Goal: Transaction & Acquisition: Purchase product/service

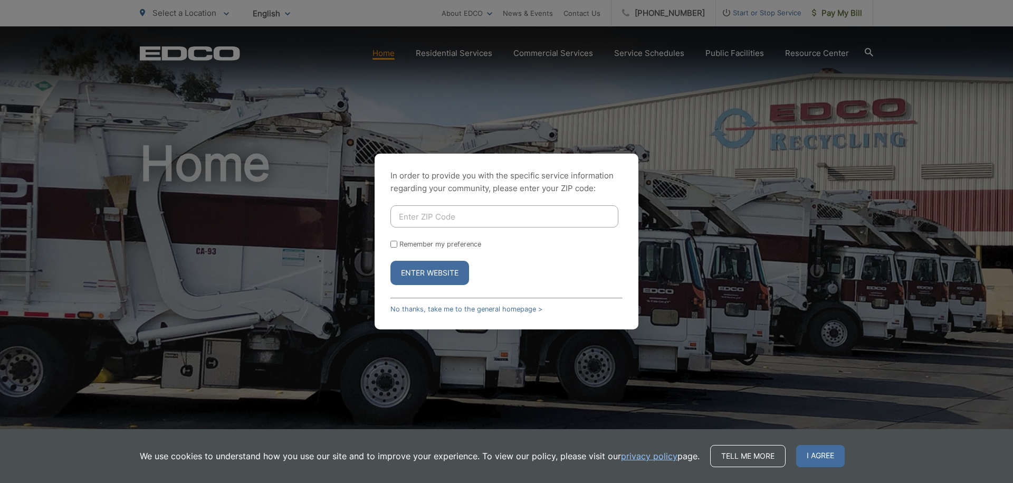
click at [488, 220] on input "Enter ZIP Code" at bounding box center [504, 216] width 228 height 22
type input "92021"
click at [456, 281] on button "Enter Website" at bounding box center [429, 273] width 79 height 24
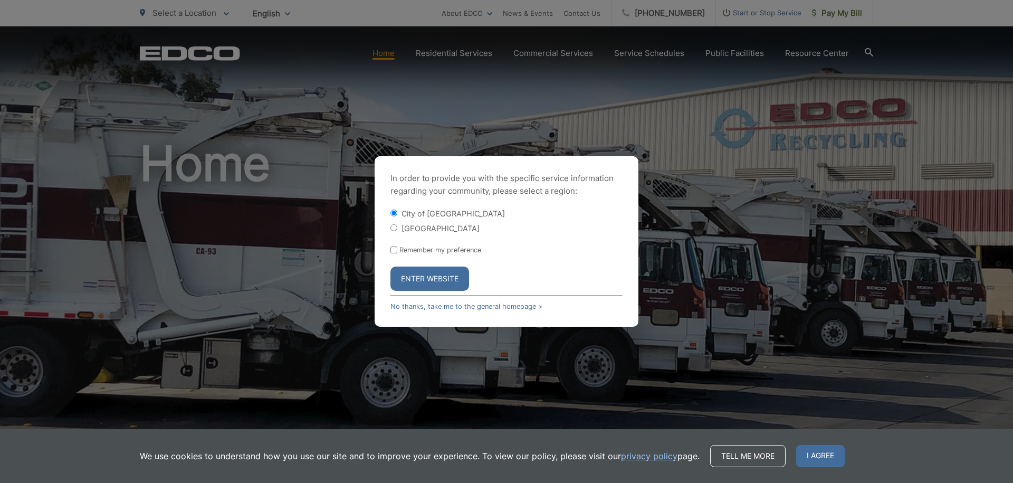
click at [448, 282] on button "Enter Website" at bounding box center [429, 278] width 79 height 24
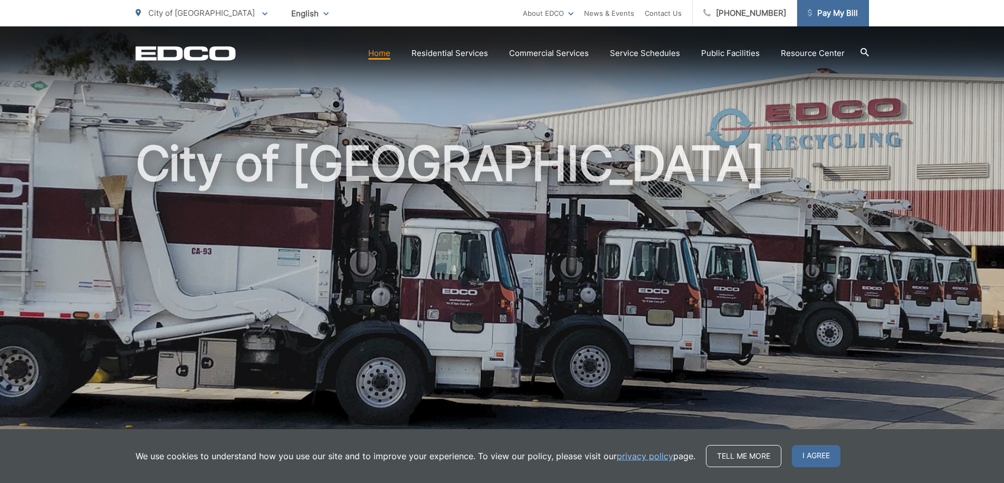
click at [831, 12] on span "Pay My Bill" at bounding box center [832, 13] width 50 height 13
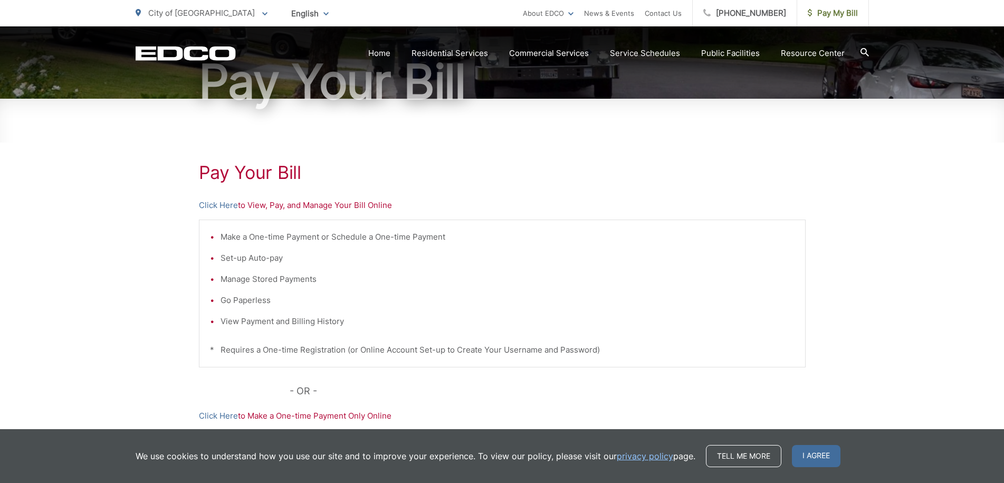
scroll to position [121, 0]
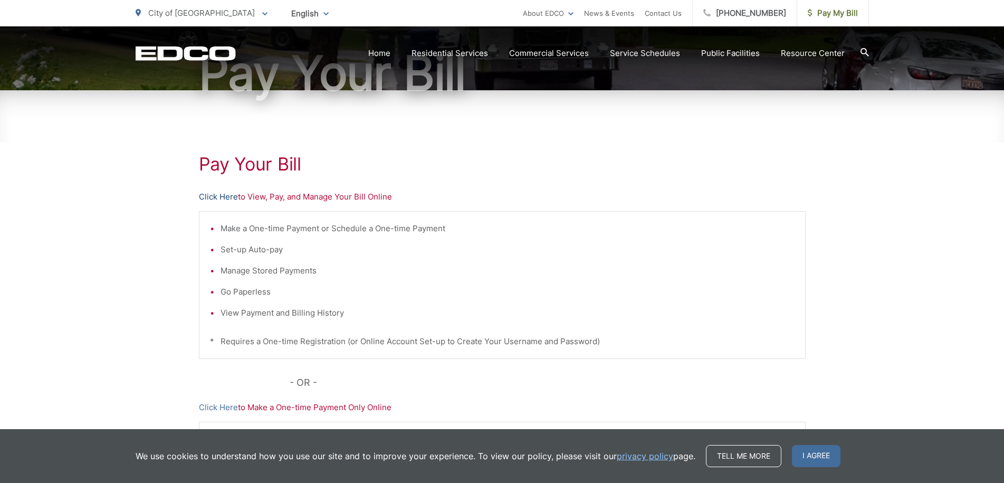
click at [230, 198] on link "Click Here" at bounding box center [218, 196] width 39 height 13
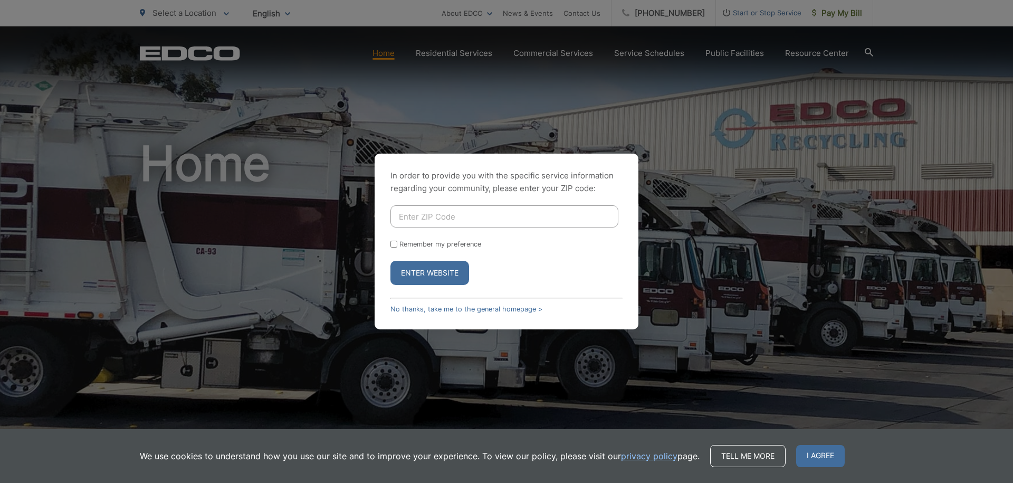
click at [843, 9] on div "In order to provide you with the specific service information regarding your co…" at bounding box center [506, 241] width 1013 height 483
click at [469, 219] on input "Enter ZIP Code" at bounding box center [504, 216] width 228 height 22
type input "92021"
click at [393, 244] on input "Remember my preference" at bounding box center [393, 243] width 7 height 7
checkbox input "true"
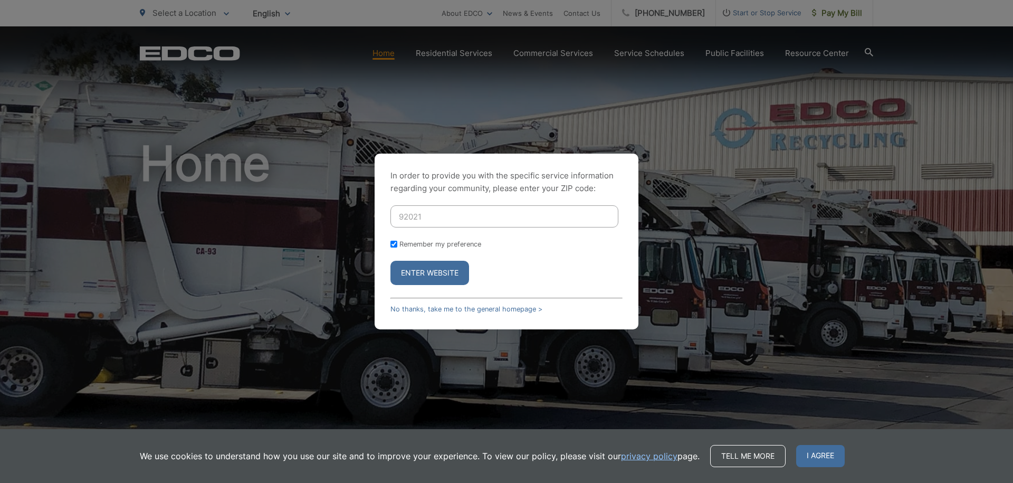
checkbox input "true"
click at [429, 276] on button "Enter Website" at bounding box center [429, 273] width 79 height 24
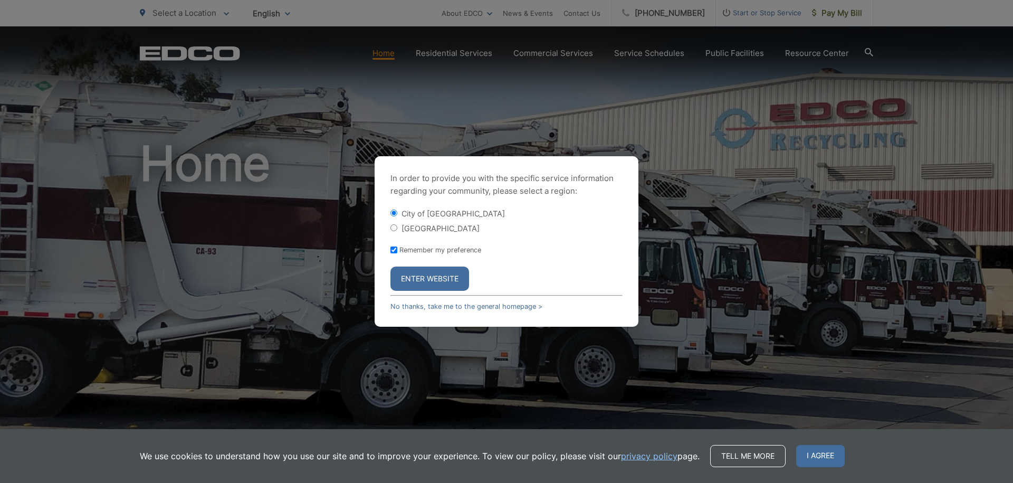
click at [457, 277] on button "Enter Website" at bounding box center [429, 278] width 79 height 24
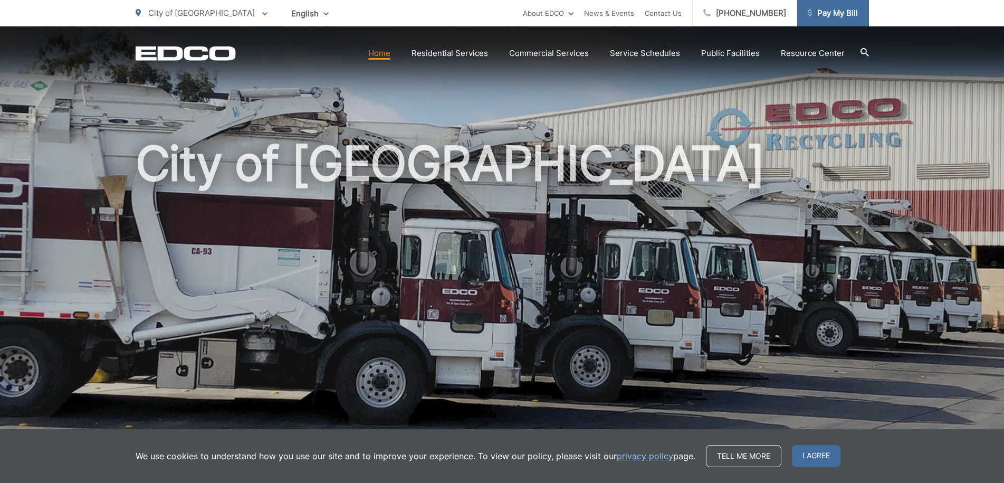
click at [823, 12] on span "Pay My Bill" at bounding box center [832, 13] width 50 height 13
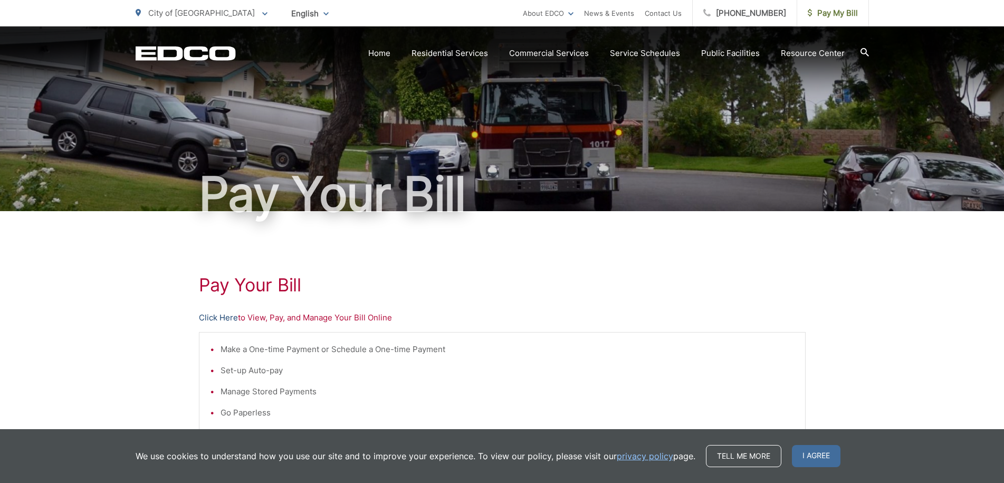
click at [230, 319] on link "Click Here" at bounding box center [218, 317] width 39 height 13
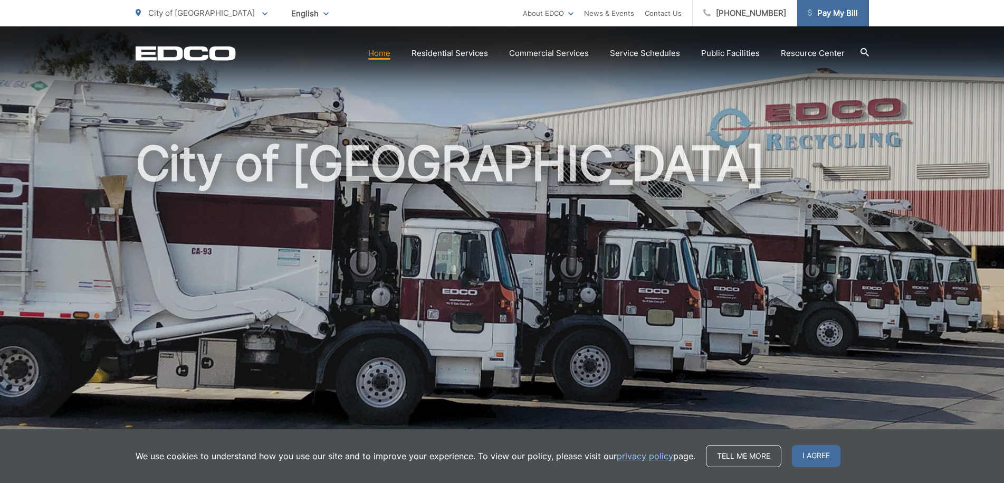
click at [820, 14] on span "Pay My Bill" at bounding box center [832, 13] width 50 height 13
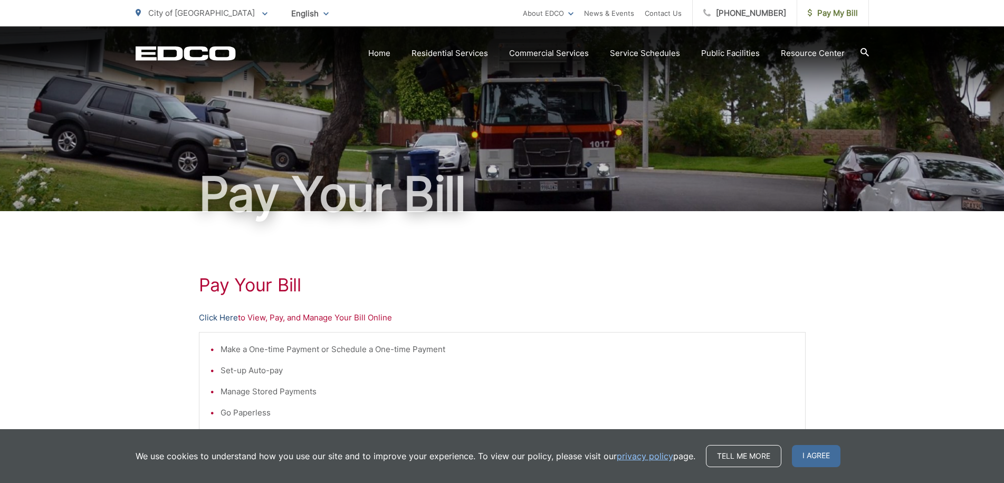
click at [228, 318] on link "Click Here" at bounding box center [218, 317] width 39 height 13
